Goal: Obtain resource: Download file/media

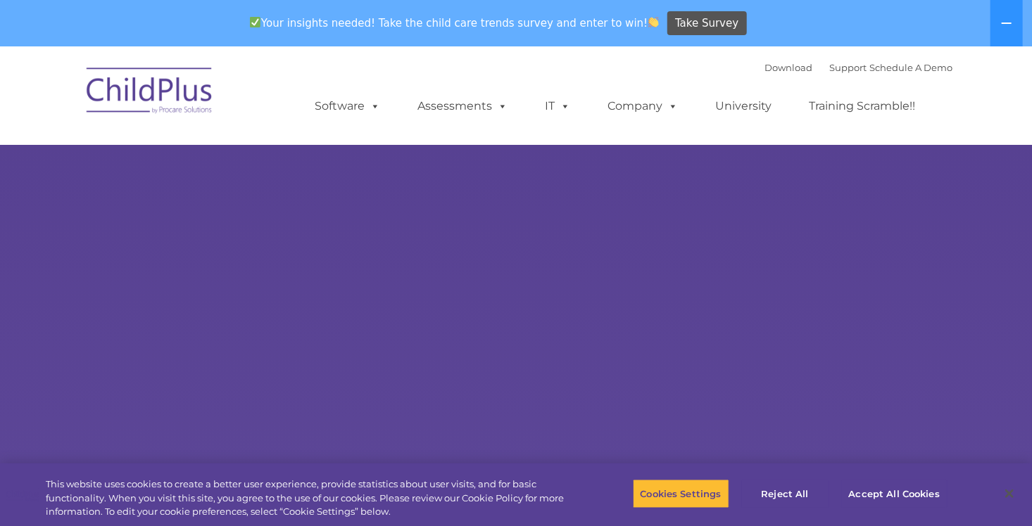
select select "MEDIUM"
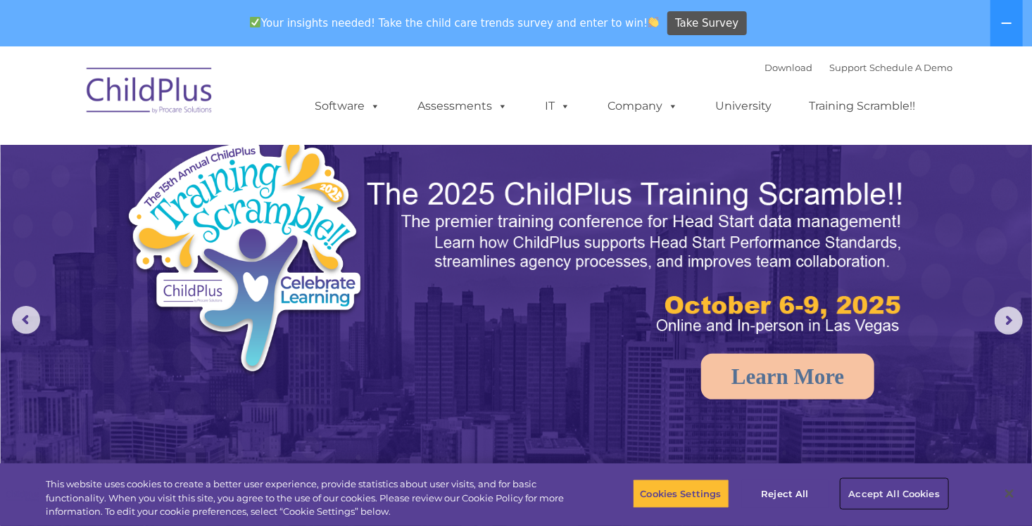
click at [887, 491] on button "Accept All Cookies" at bounding box center [894, 494] width 106 height 30
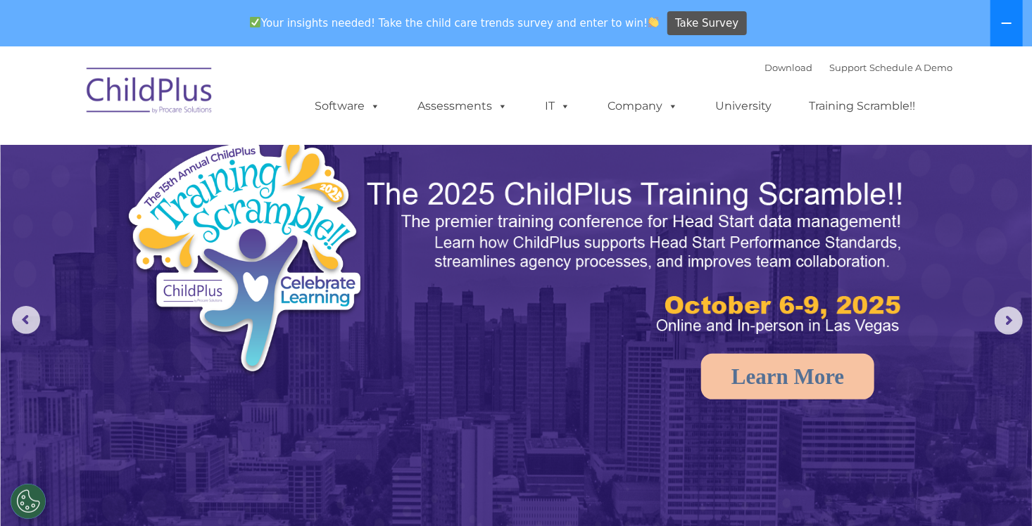
click at [1011, 23] on icon at bounding box center [1006, 23] width 10 height 1
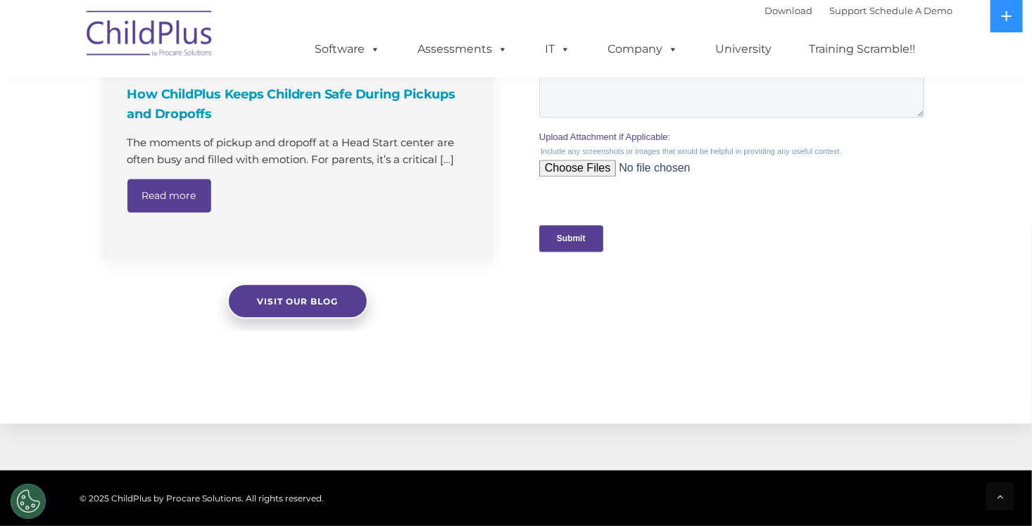
scroll to position [1380, 0]
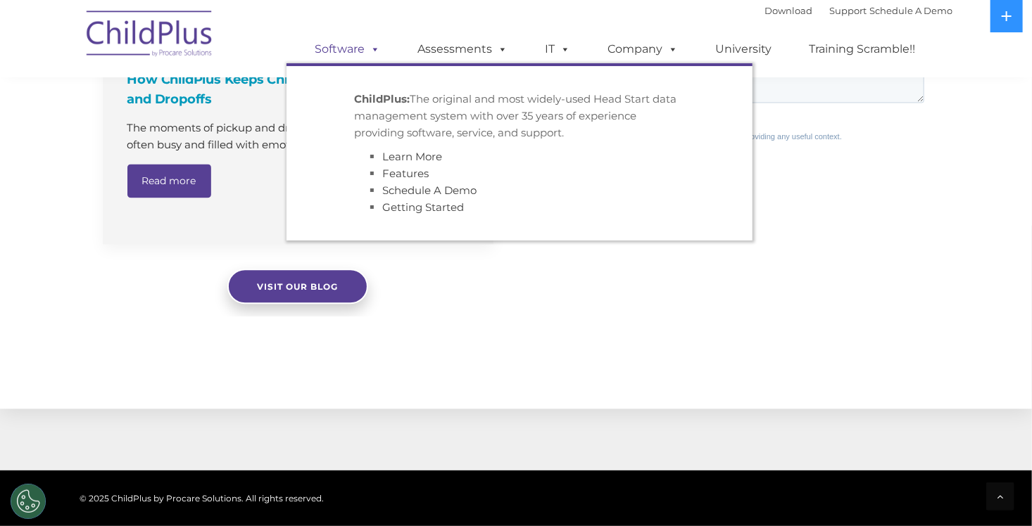
click at [344, 53] on link "Software" at bounding box center [348, 49] width 94 height 28
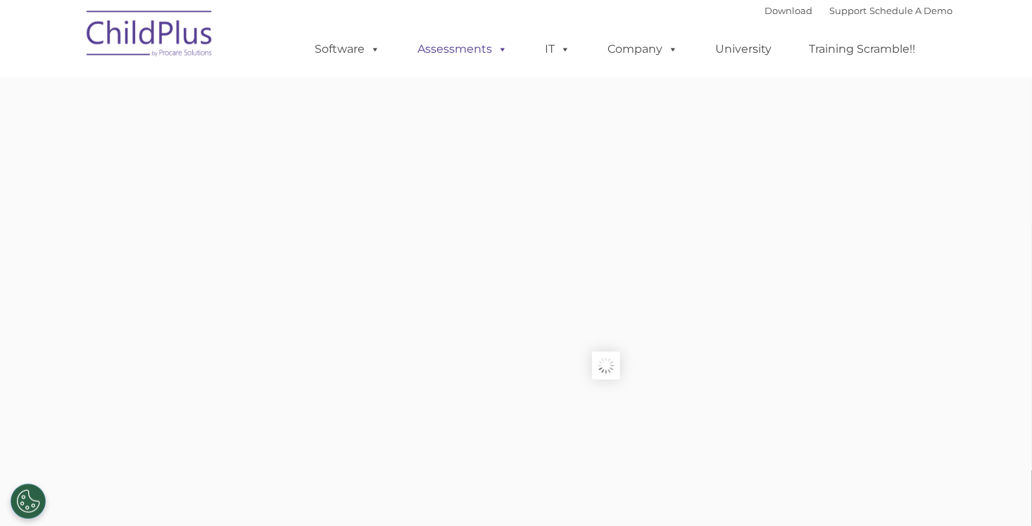
type input ""
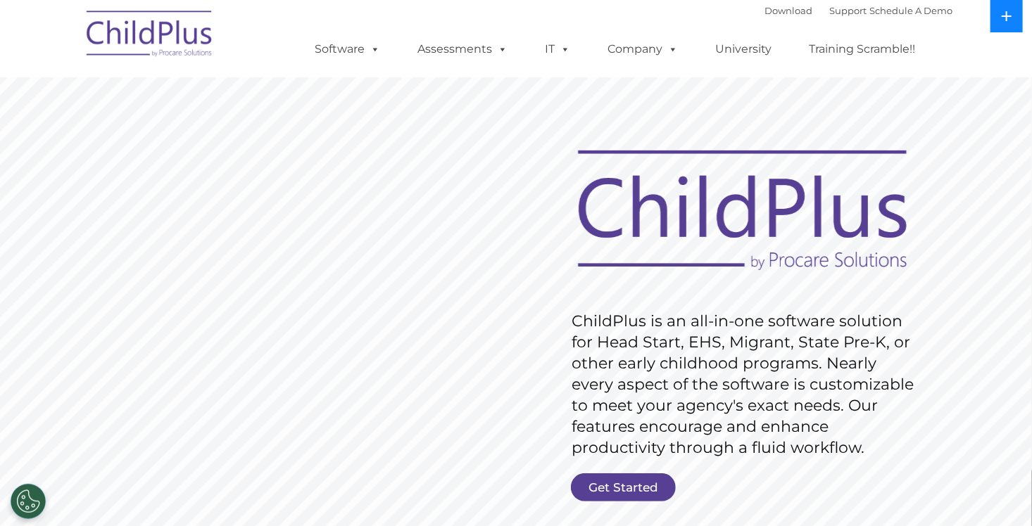
click at [1004, 20] on icon at bounding box center [1006, 16] width 11 height 11
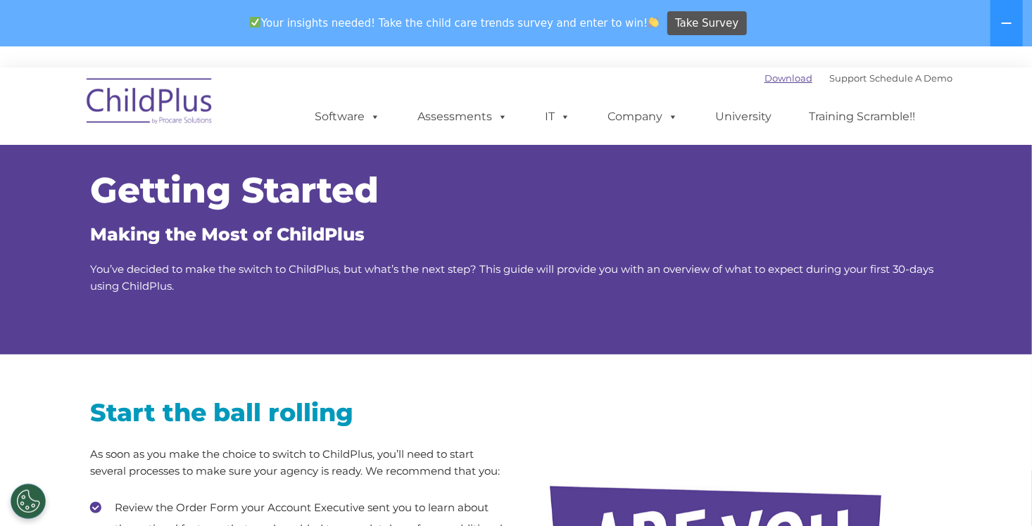
click at [778, 77] on link "Download" at bounding box center [788, 77] width 48 height 11
